Goal: Communication & Community: Answer question/provide support

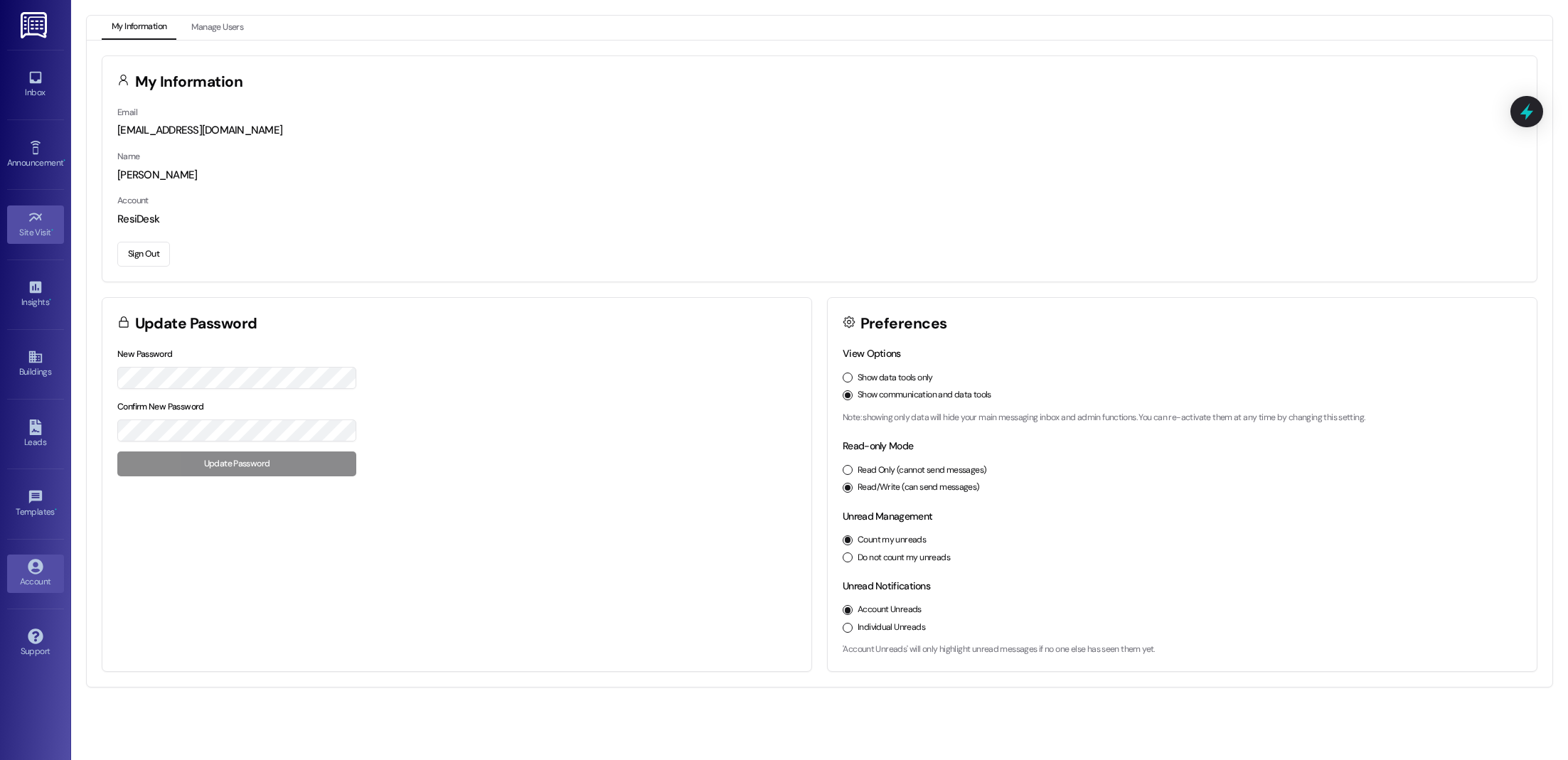
click at [43, 212] on link "Site Visit •" at bounding box center [36, 224] width 57 height 38
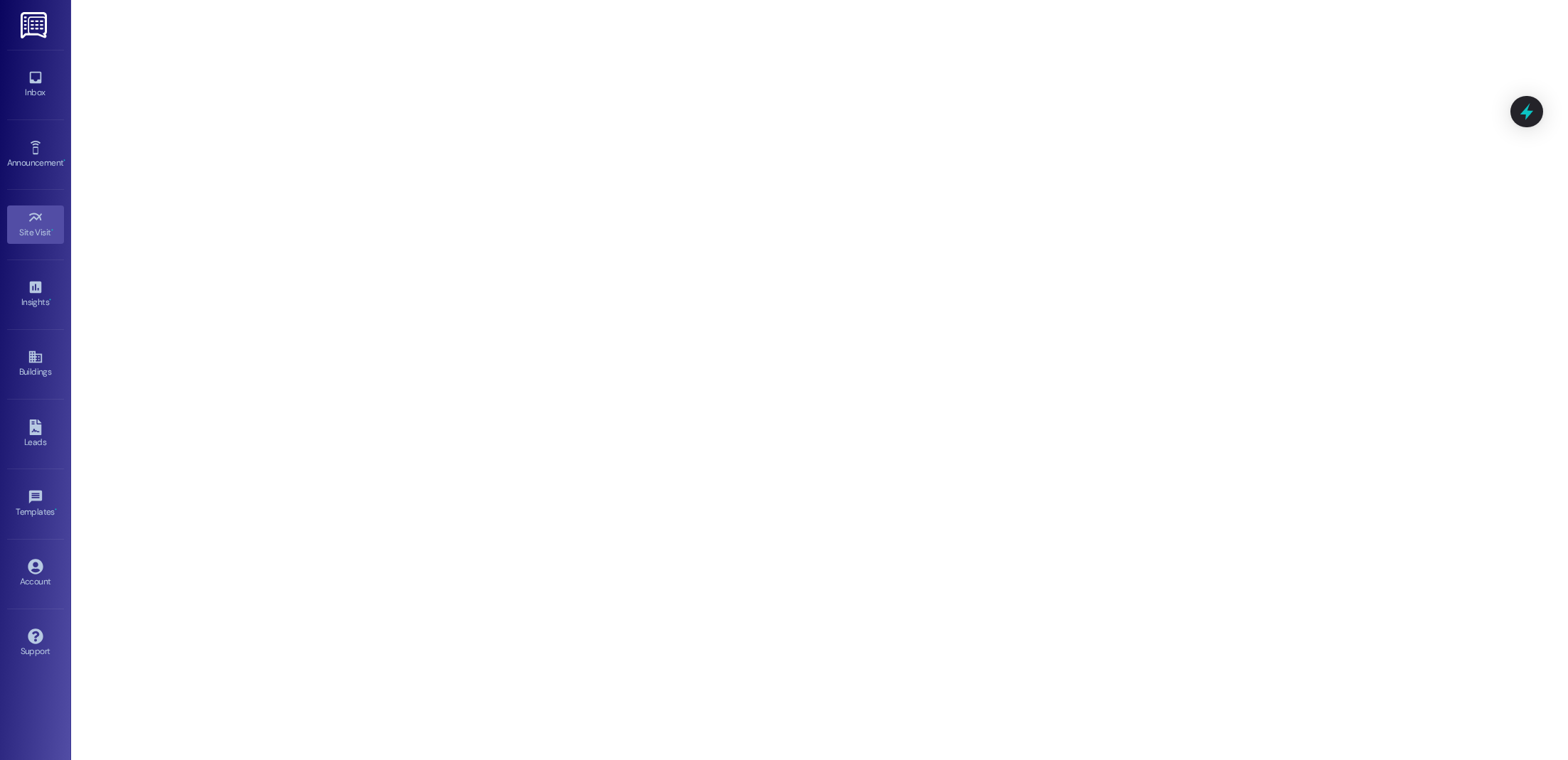
click at [36, 58] on div "Inbox Go to Inbox" at bounding box center [36, 85] width 57 height 70
click at [34, 86] on div "Inbox" at bounding box center [36, 93] width 71 height 14
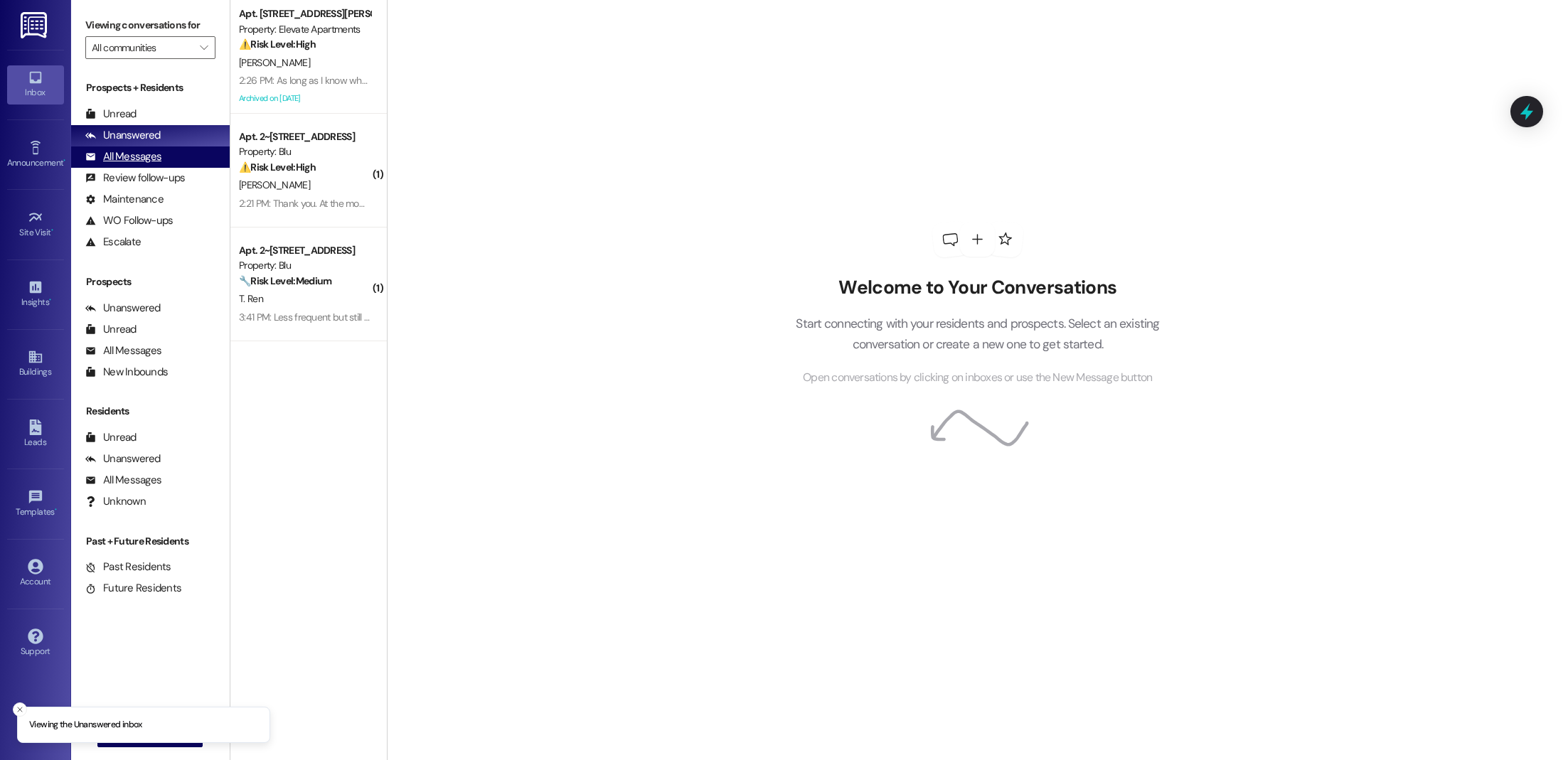
click at [149, 151] on div "All Messages" at bounding box center [123, 156] width 76 height 15
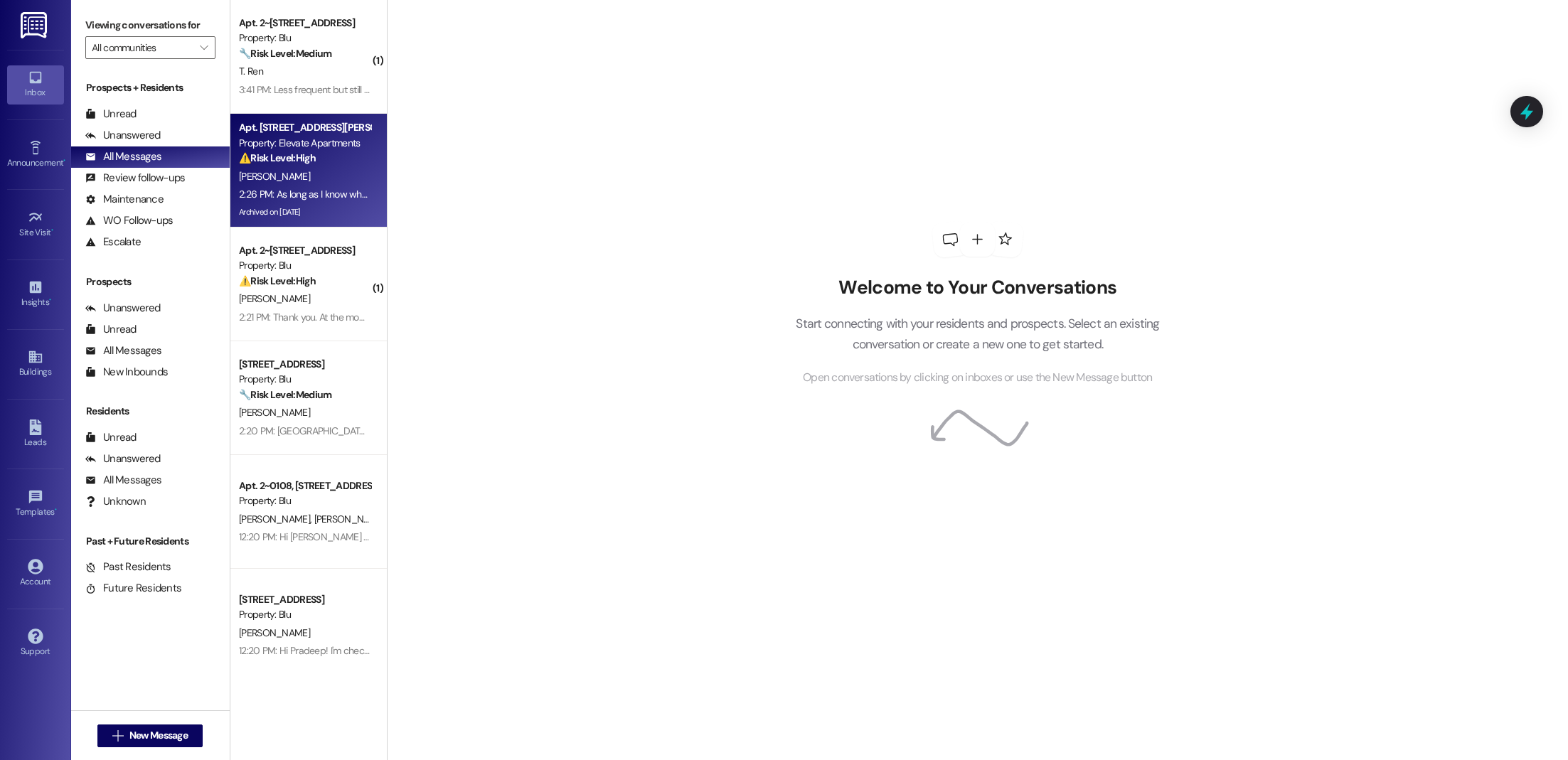
click at [288, 179] on div "[PERSON_NAME]" at bounding box center [304, 177] width 135 height 18
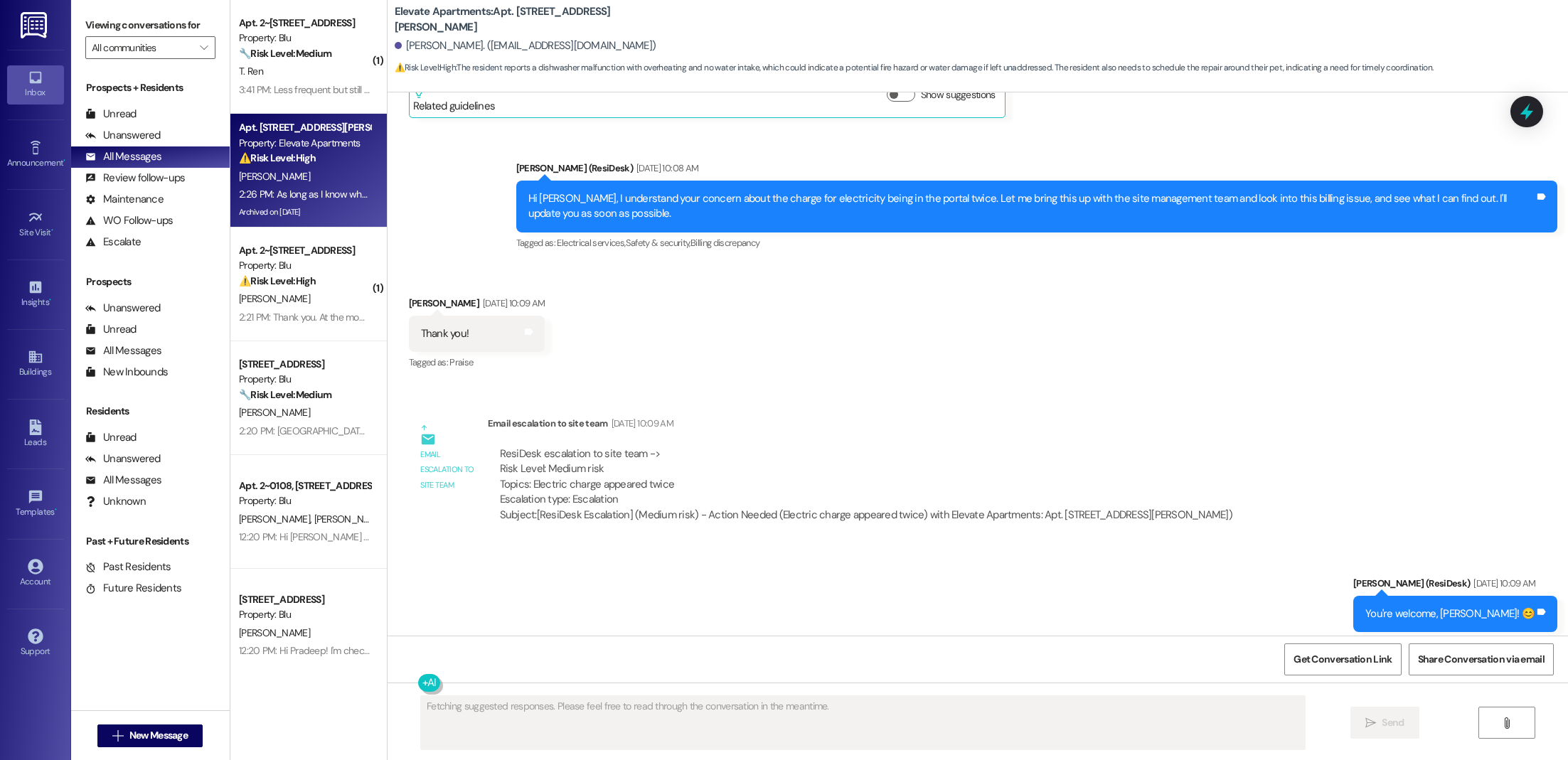
scroll to position [4399, 0]
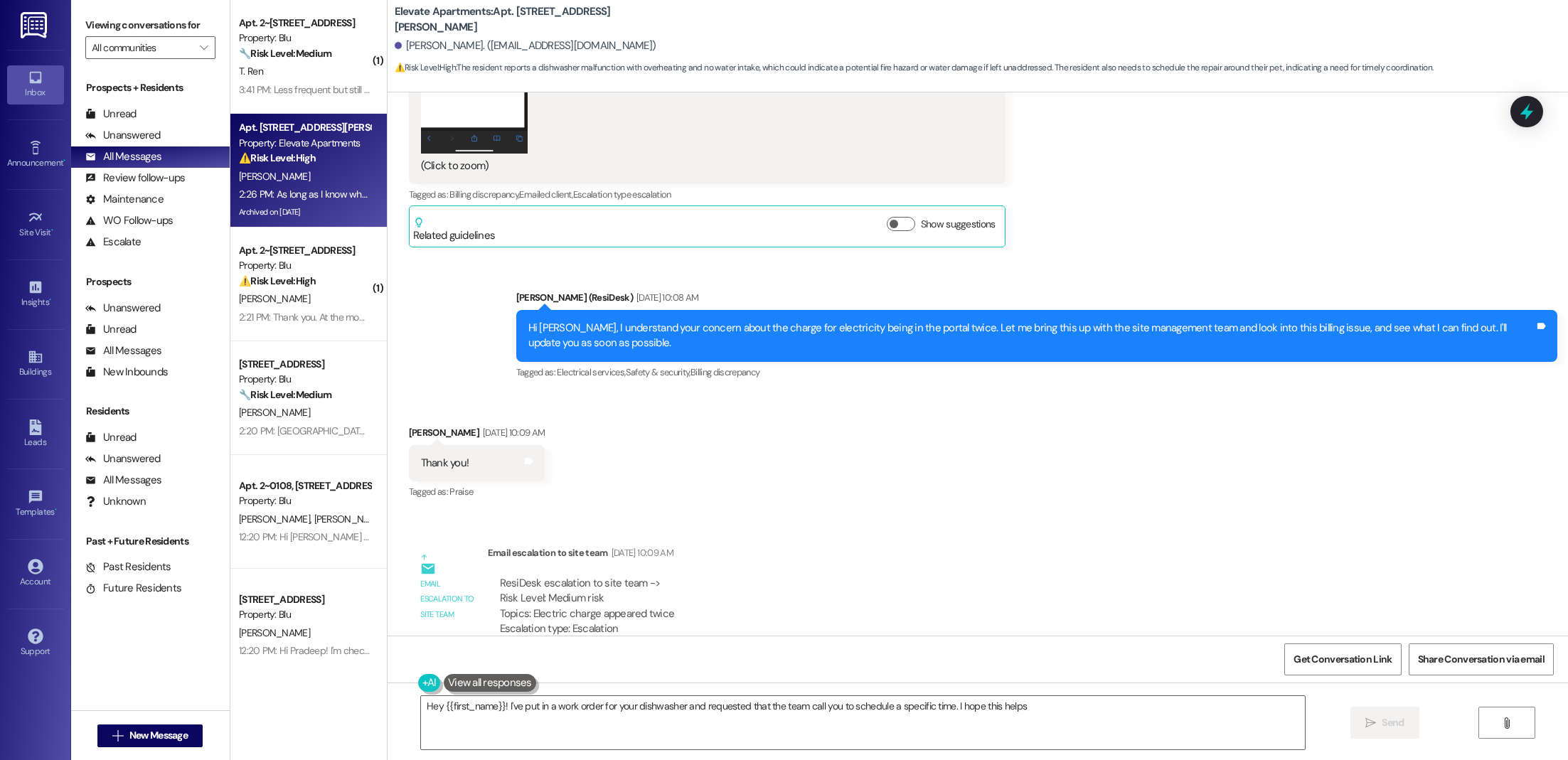
type textarea "Hey {{first_name}}! I've put in a work order for your dishwasher and requested …"
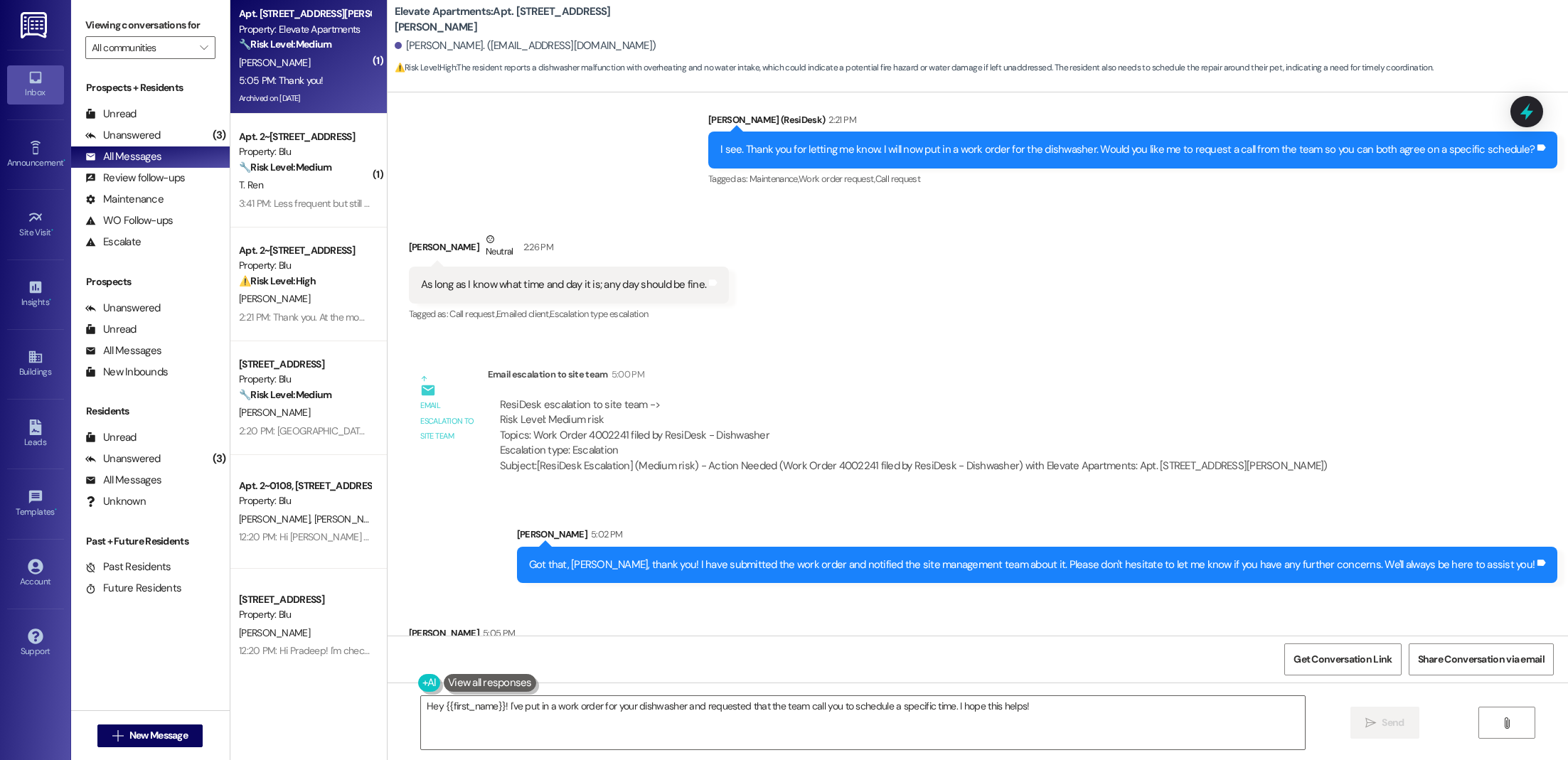
scroll to position [9909, 0]
